Goal: Task Accomplishment & Management: Manage account settings

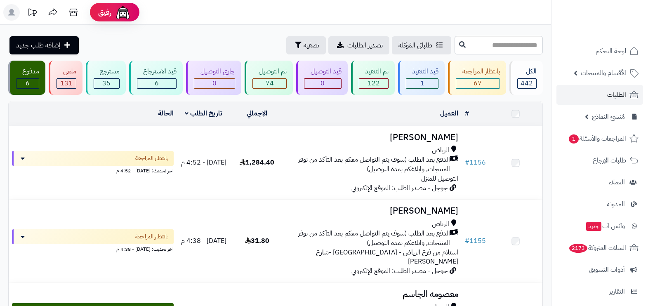
scroll to position [51, 0]
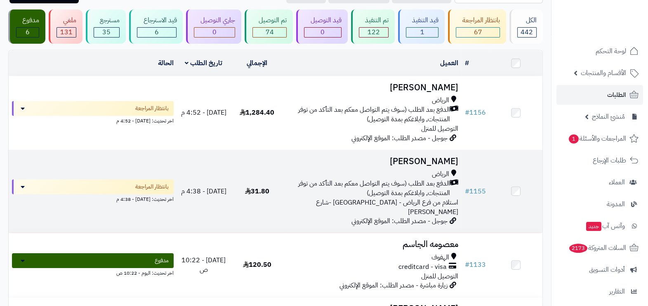
click at [407, 179] on span "الدفع بعد الطلب (سوف يتم التواصل معكم بعد التأكد من توفر المنتجات, وابلاغكم بمد…" at bounding box center [368, 188] width 163 height 19
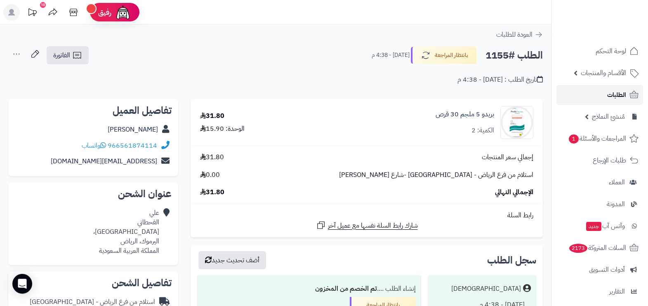
click at [600, 93] on link "الطلبات" at bounding box center [599, 95] width 87 height 20
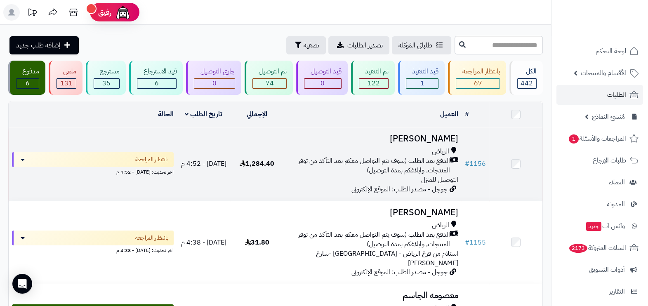
click at [389, 175] on div "الرياض الدفع بعد الطلب (سوف يتم التواصل معكم بعد التأكد من توفر المنتجات, وابلا…" at bounding box center [372, 166] width 171 height 38
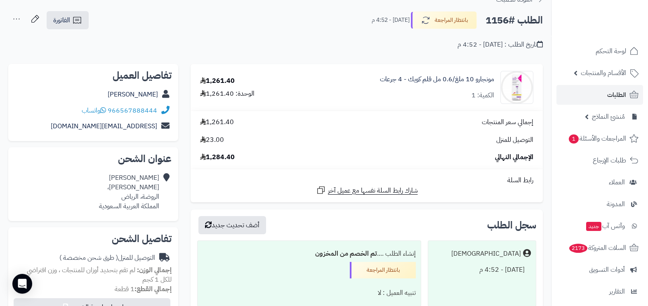
scroll to position [51, 0]
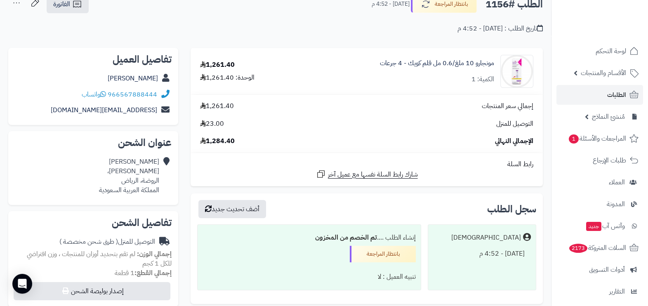
click at [151, 181] on div "Abrar Alhuzaimy أبي الدرداء، الروضة، الرياض المملكة العربية السعودية" at bounding box center [129, 176] width 60 height 38
copy div "الروضة"
